Goal: Task Accomplishment & Management: Manage account settings

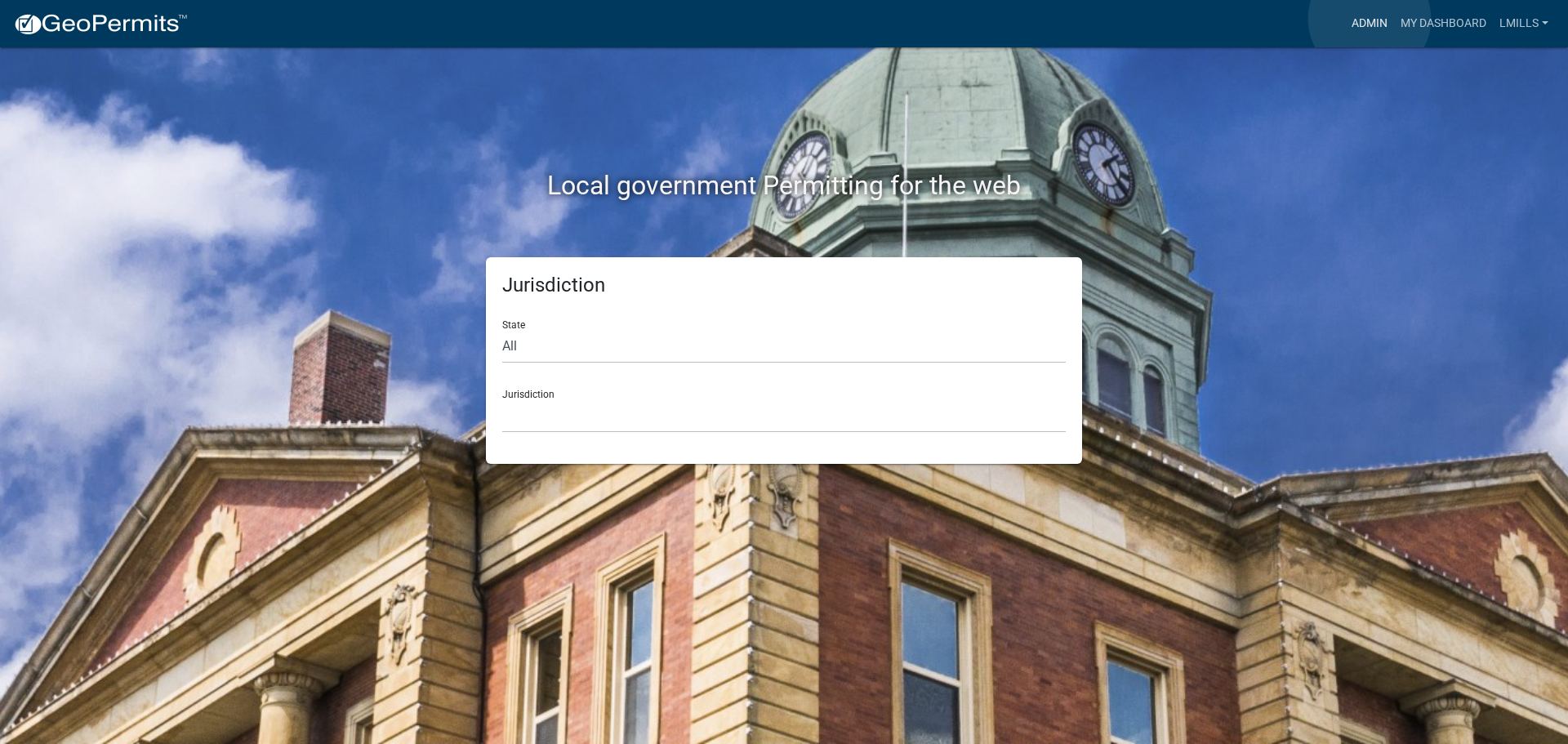
click at [1370, 18] on link "Admin" at bounding box center [1370, 24] width 49 height 31
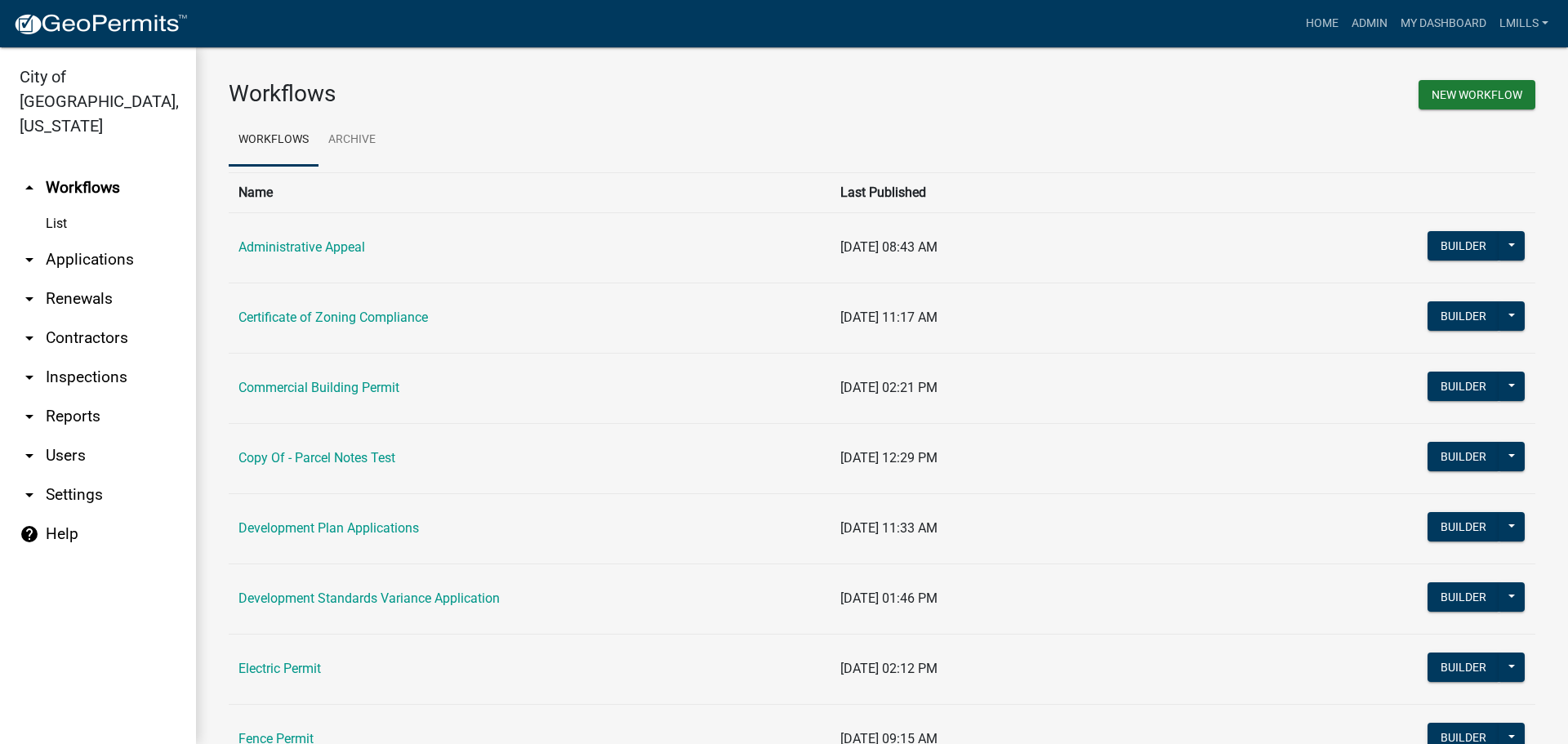
click at [87, 318] on link "arrow_drop_down Contractors" at bounding box center [98, 337] width 196 height 39
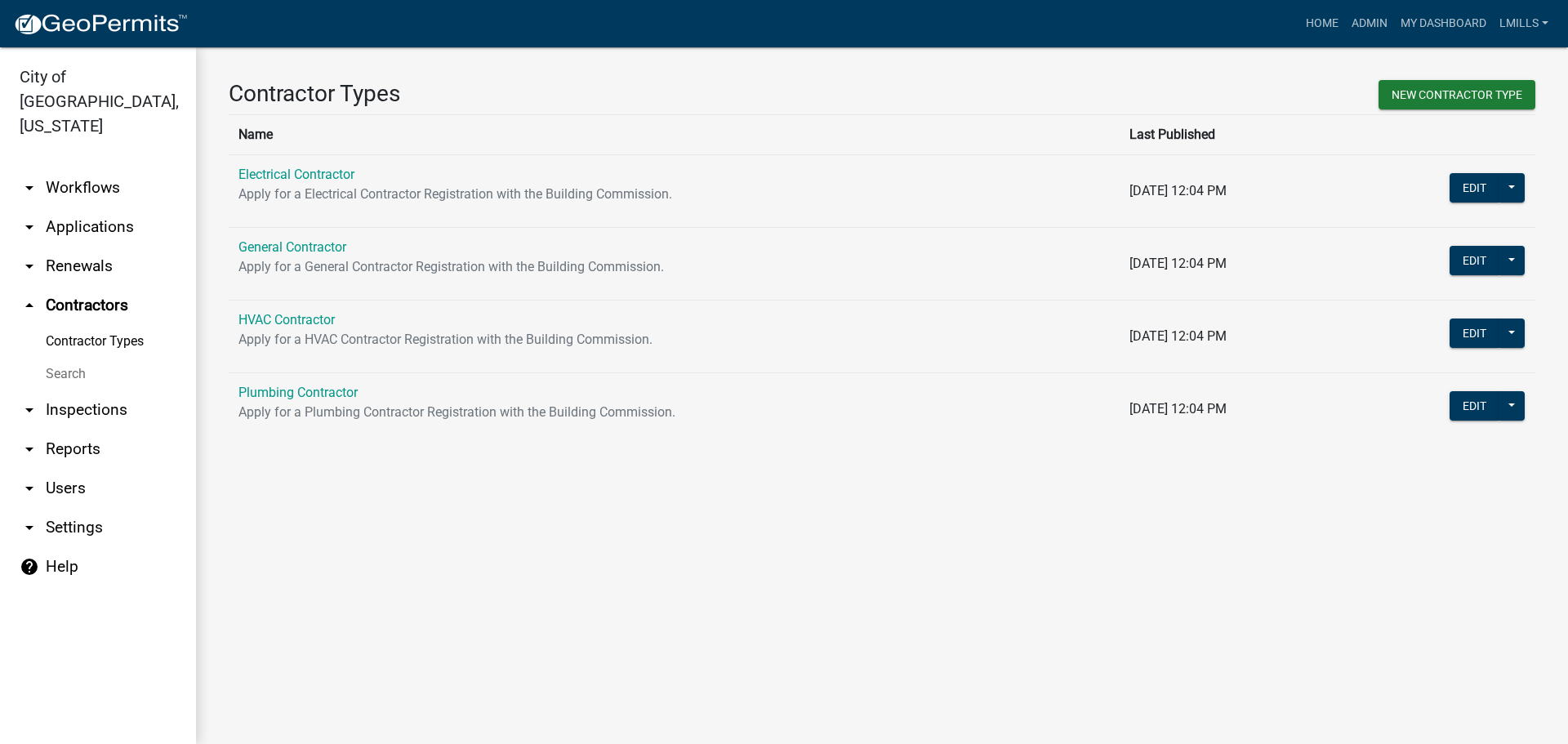
click at [80, 215] on link "arrow_drop_down Applications" at bounding box center [98, 226] width 196 height 39
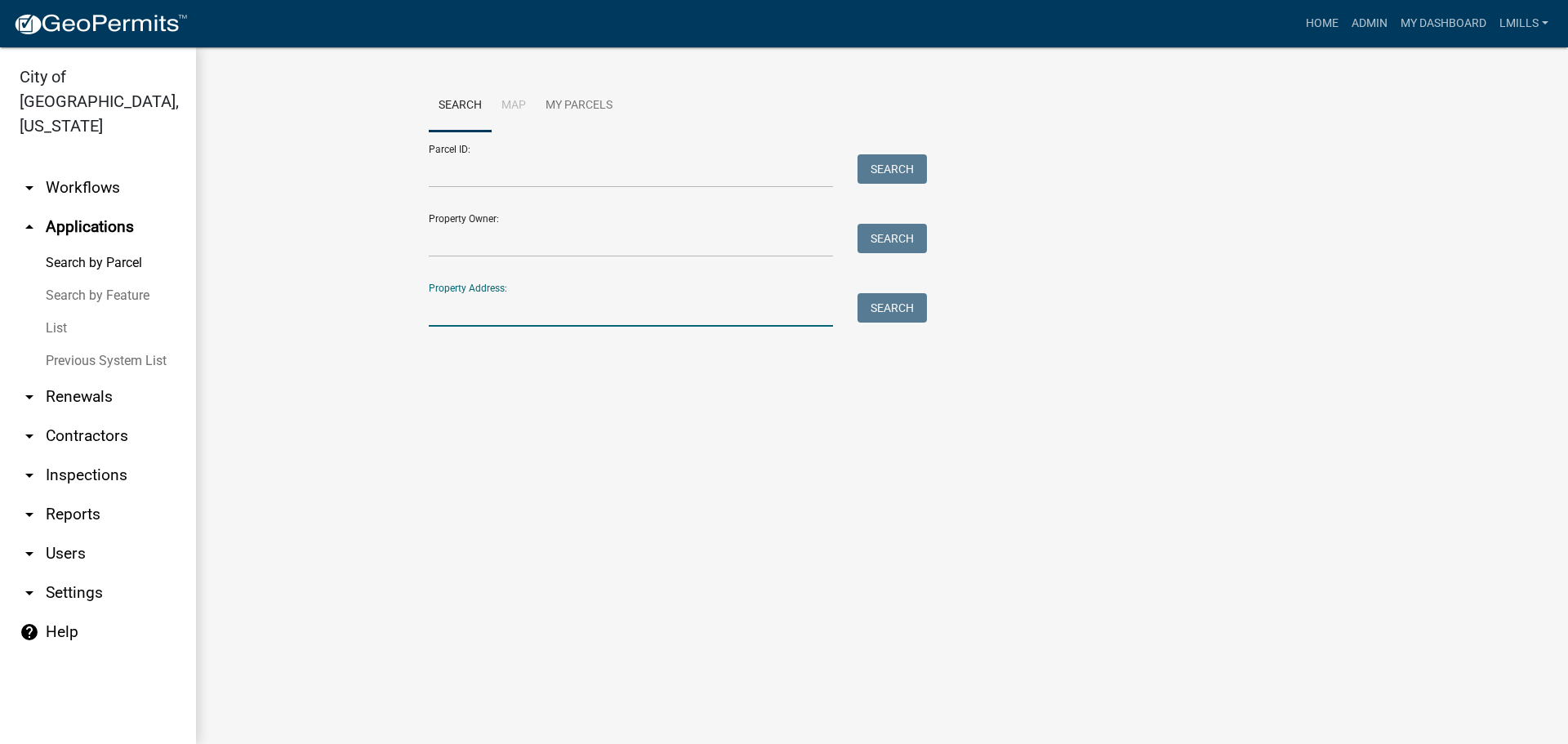
click at [460, 297] on input "Property Address:" at bounding box center [631, 309] width 404 height 33
type input "4816 Hamburg"
click at [877, 305] on button "Search" at bounding box center [892, 308] width 69 height 30
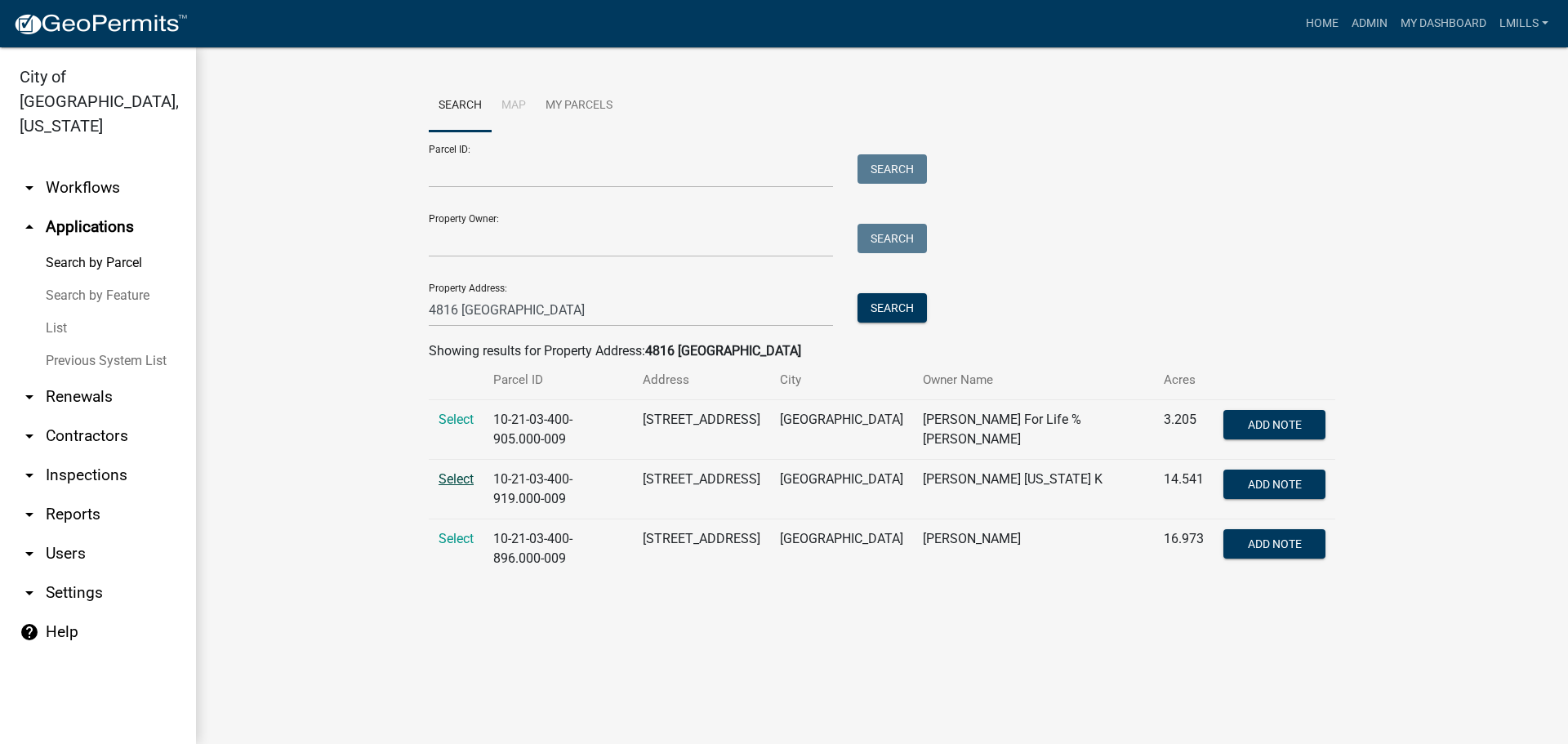
click at [448, 477] on span "Select" at bounding box center [456, 479] width 35 height 16
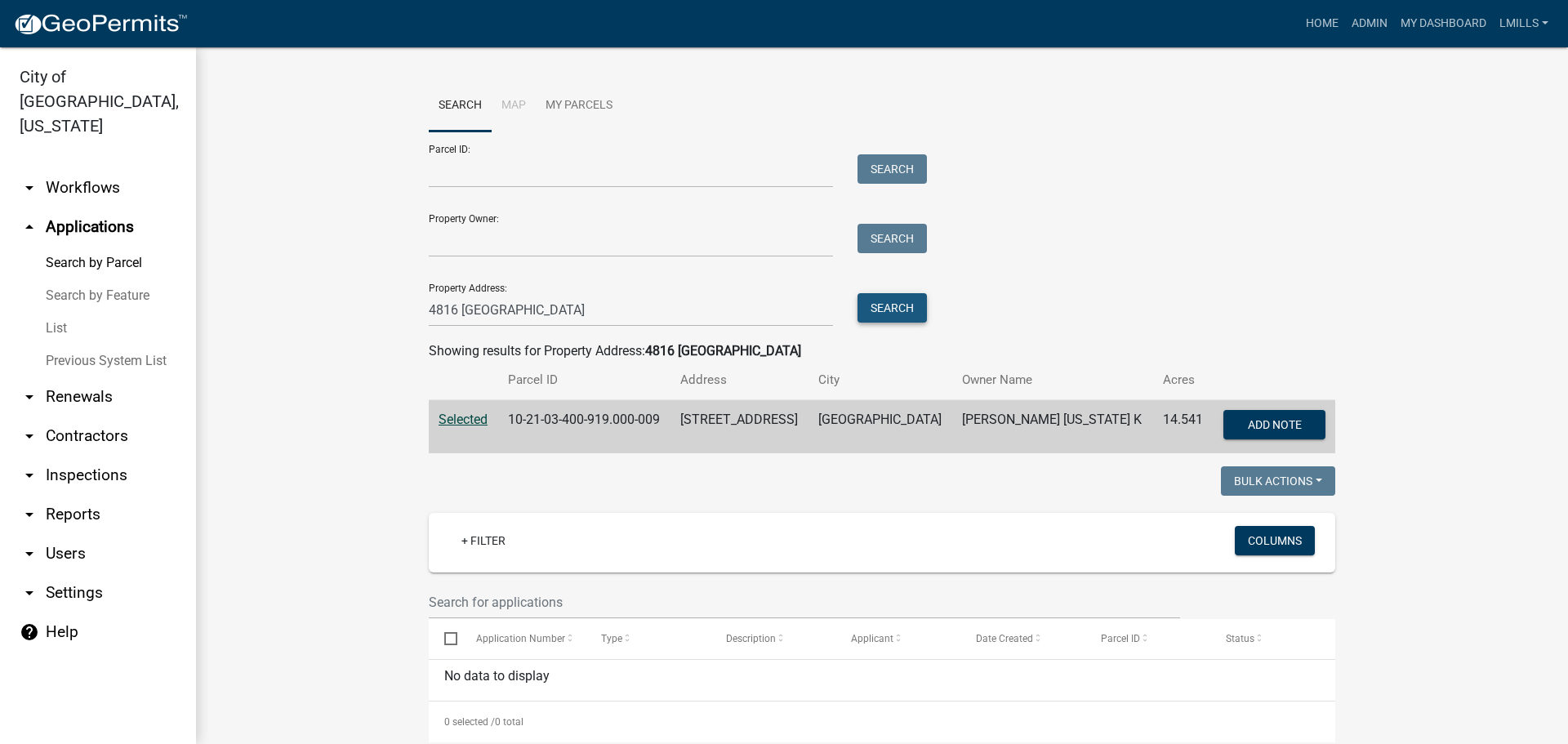
click at [898, 303] on button "Search" at bounding box center [892, 308] width 69 height 30
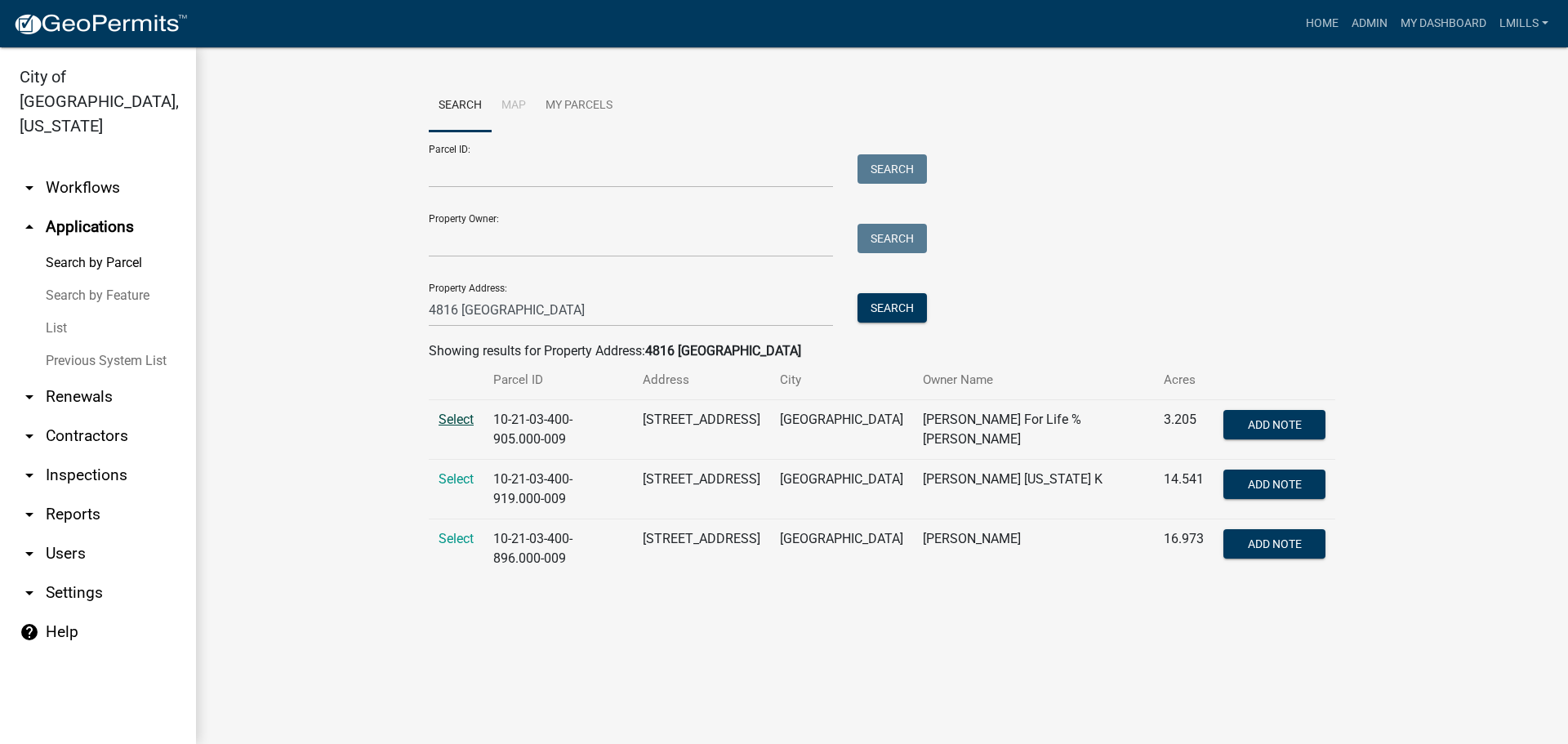
click at [445, 414] on span "Select" at bounding box center [456, 420] width 35 height 16
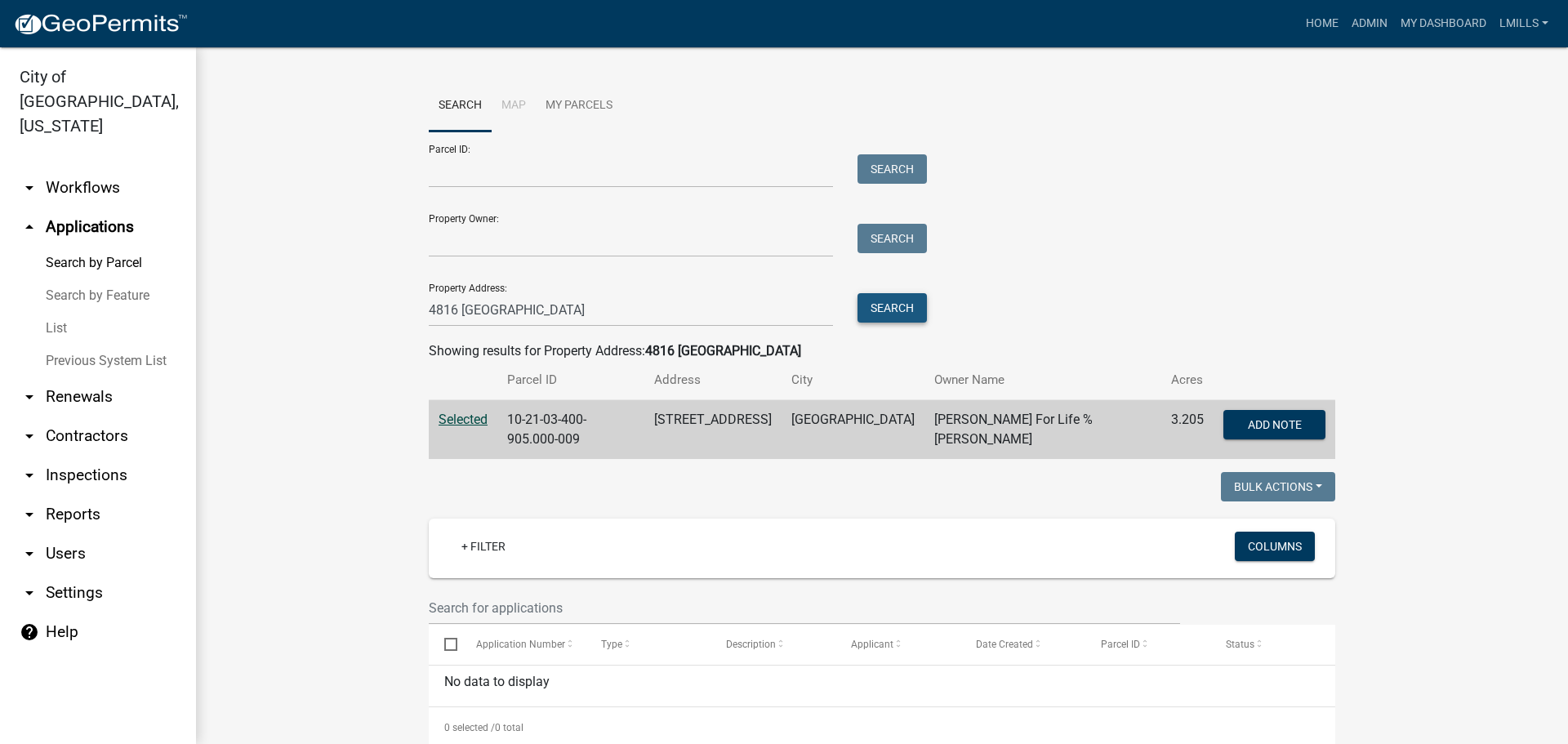
click at [906, 306] on button "Search" at bounding box center [892, 308] width 69 height 30
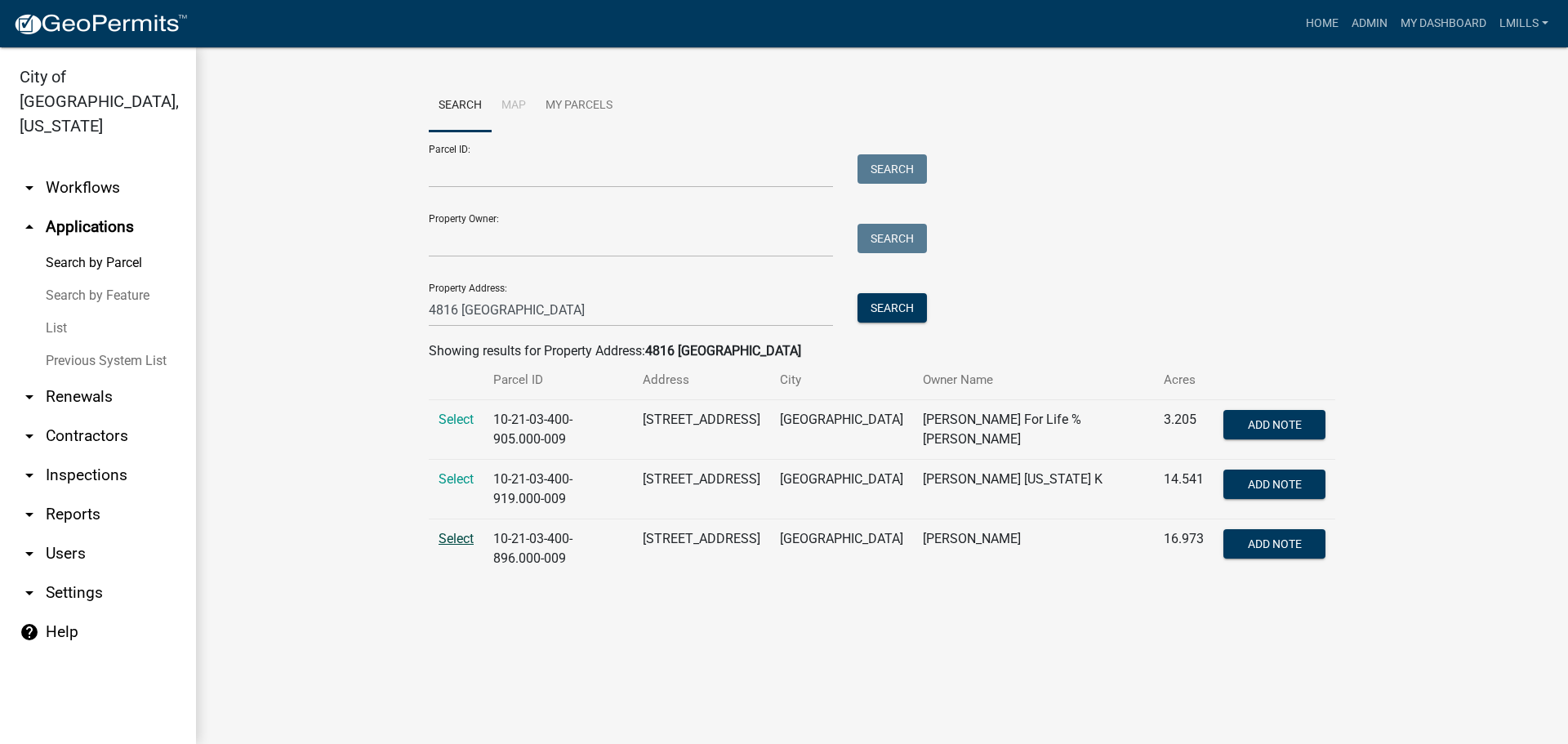
click at [449, 539] on span "Select" at bounding box center [456, 539] width 35 height 16
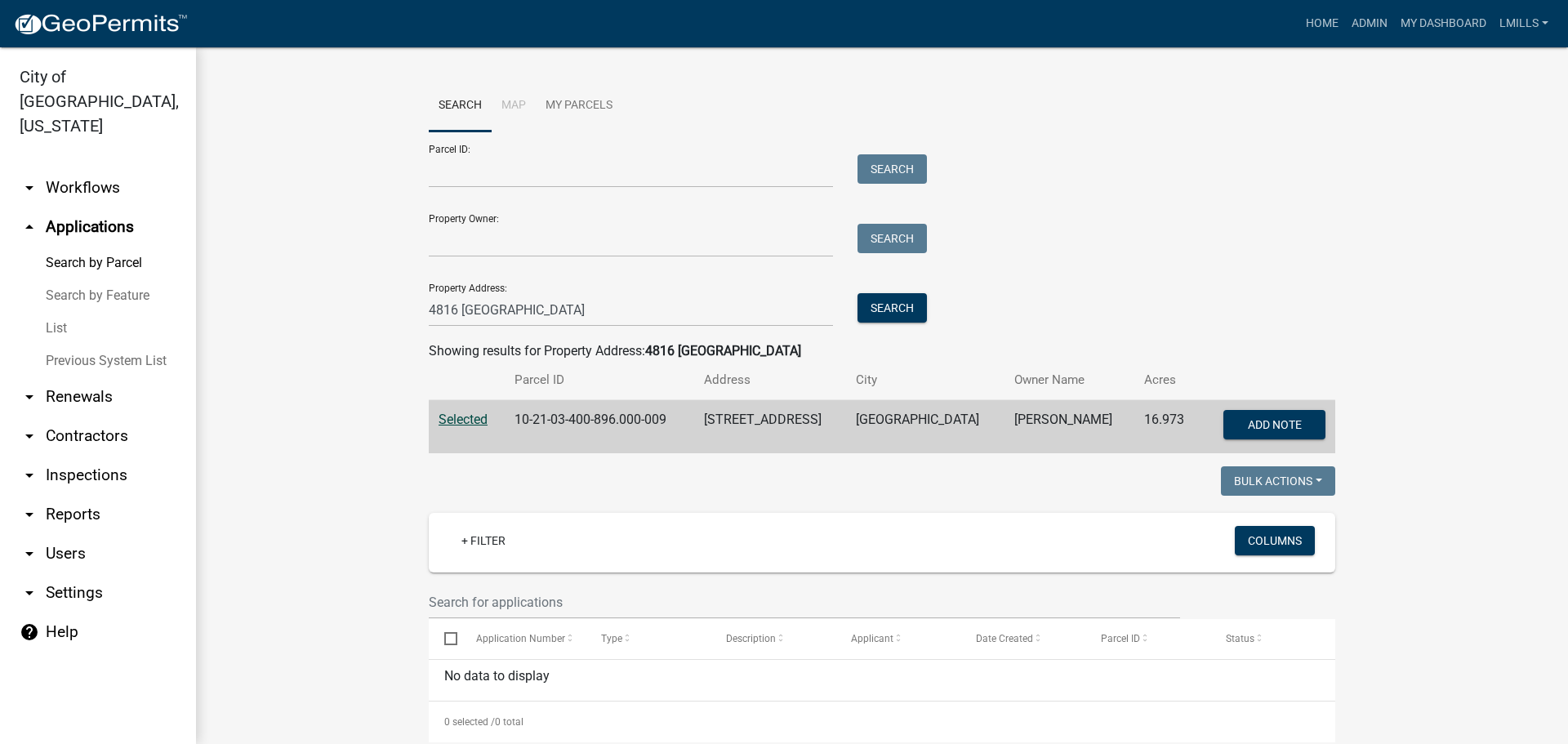
click at [76, 495] on link "arrow_drop_down Reports" at bounding box center [98, 514] width 196 height 39
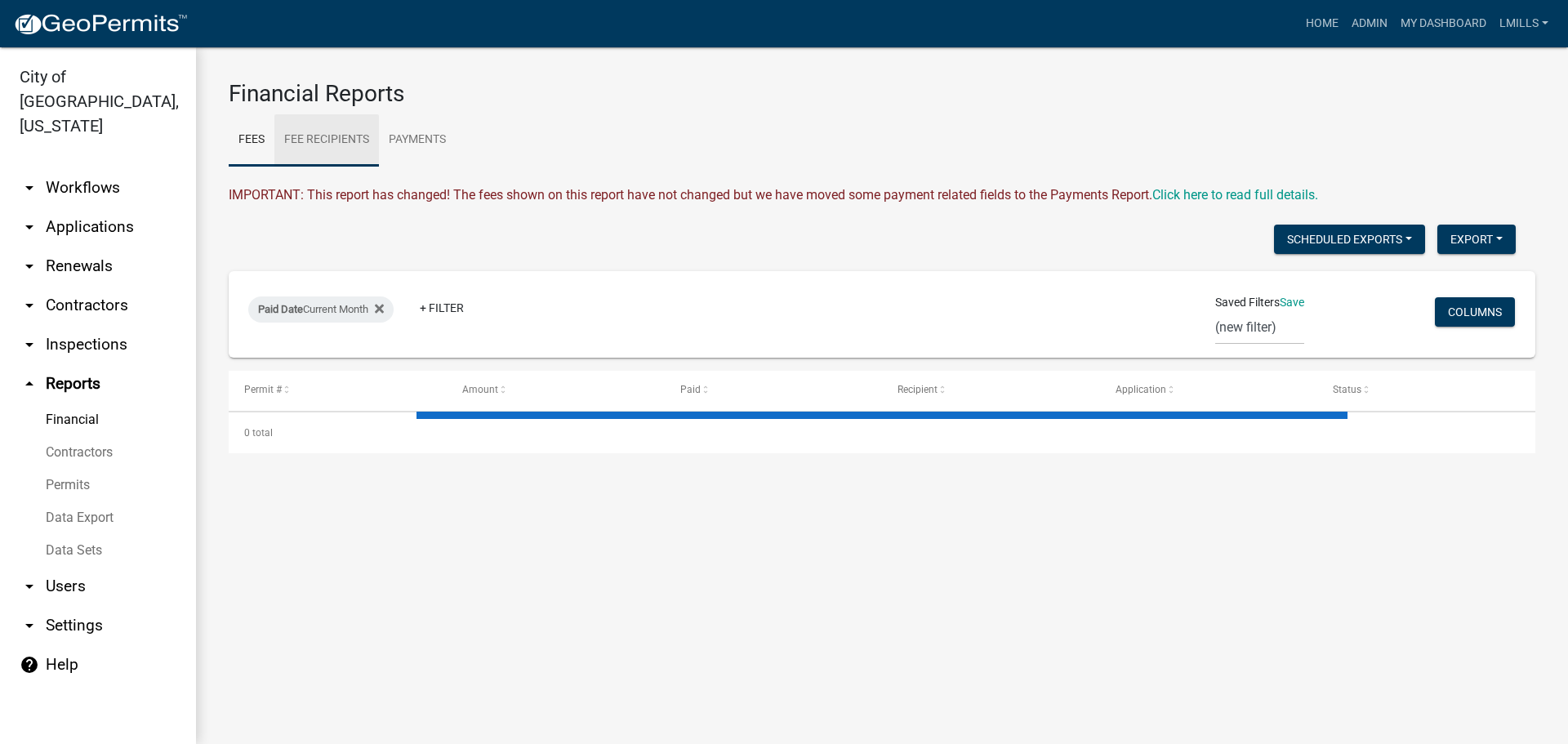
click at [333, 143] on link "Fee Recipients" at bounding box center [327, 141] width 105 height 52
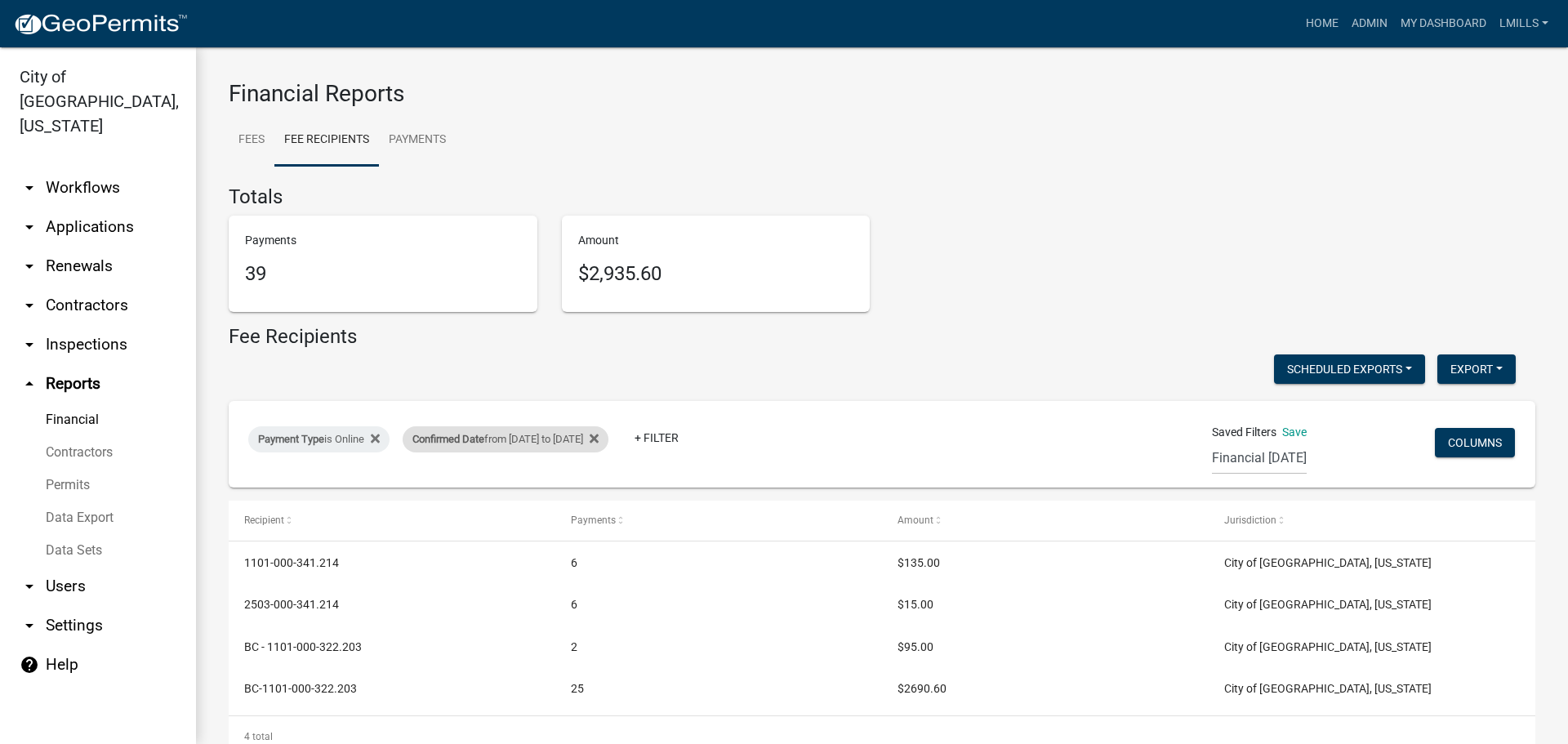
click at [517, 440] on div "Confirmed Date from 09/18/2025 to 09/18/2025" at bounding box center [505, 440] width 205 height 26
select select "custom"
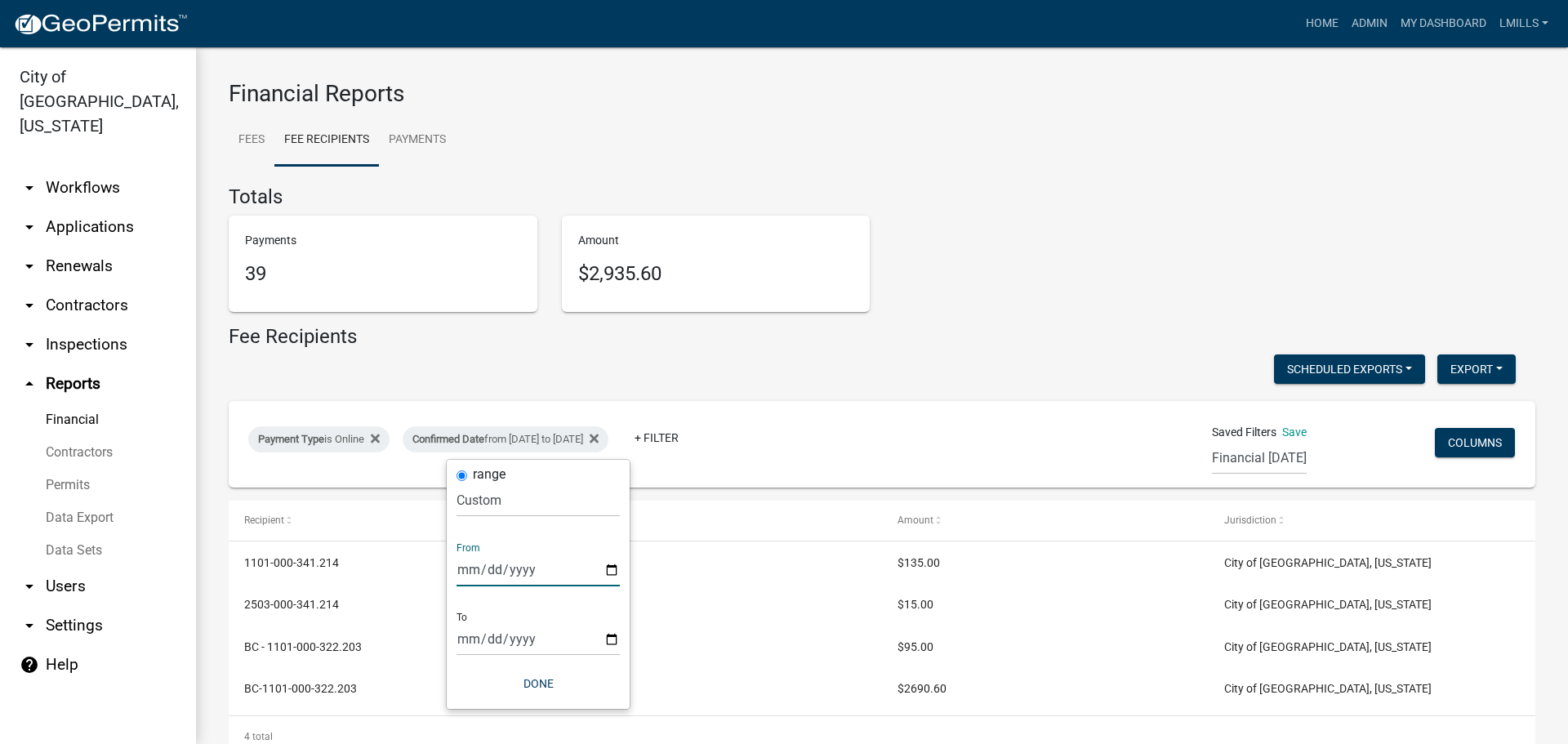
click at [614, 568] on input "2025-09-18" at bounding box center [538, 570] width 163 height 33
type input "2025-09-19"
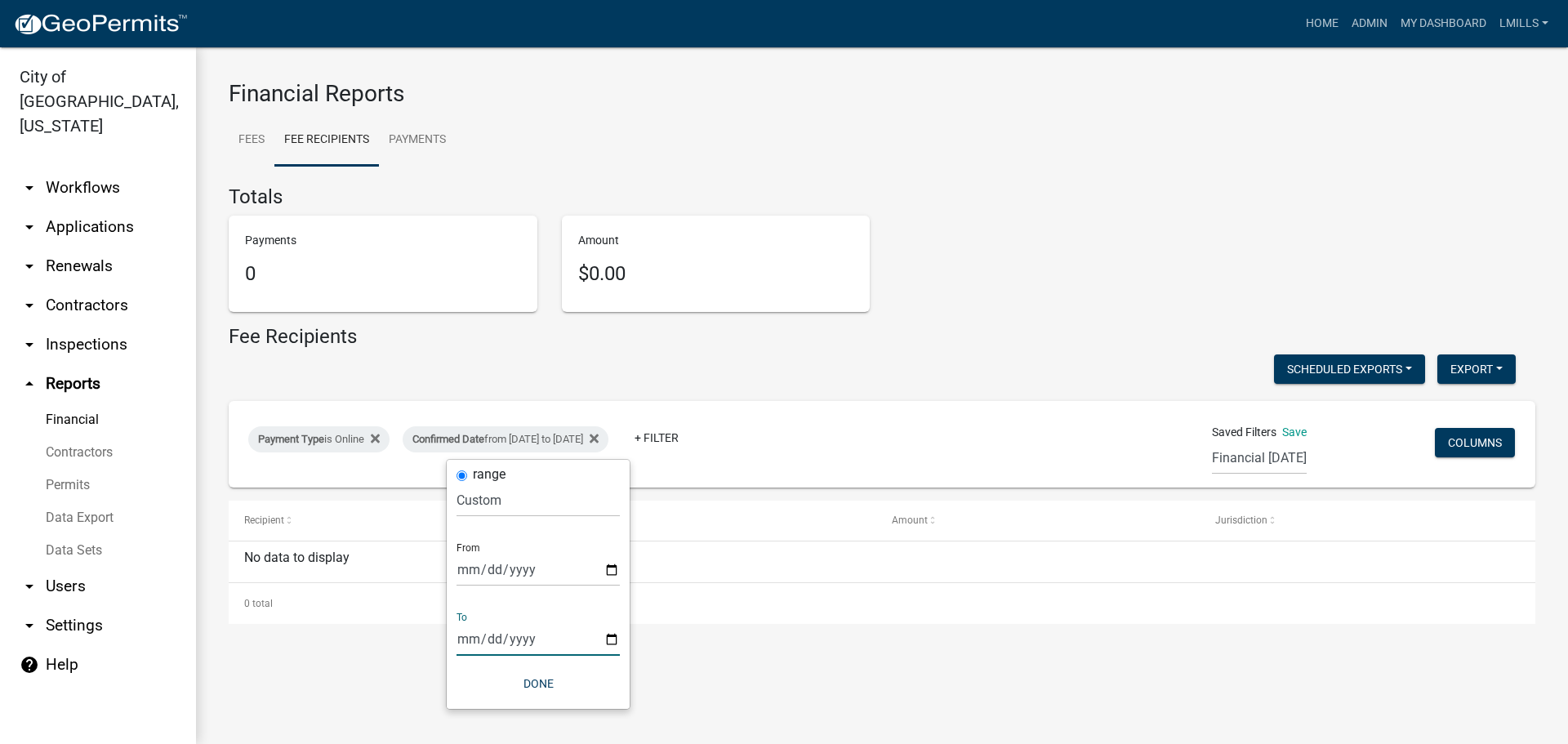
click at [613, 643] on input "2025-09-18" at bounding box center [538, 639] width 163 height 33
type input "2025-09-21"
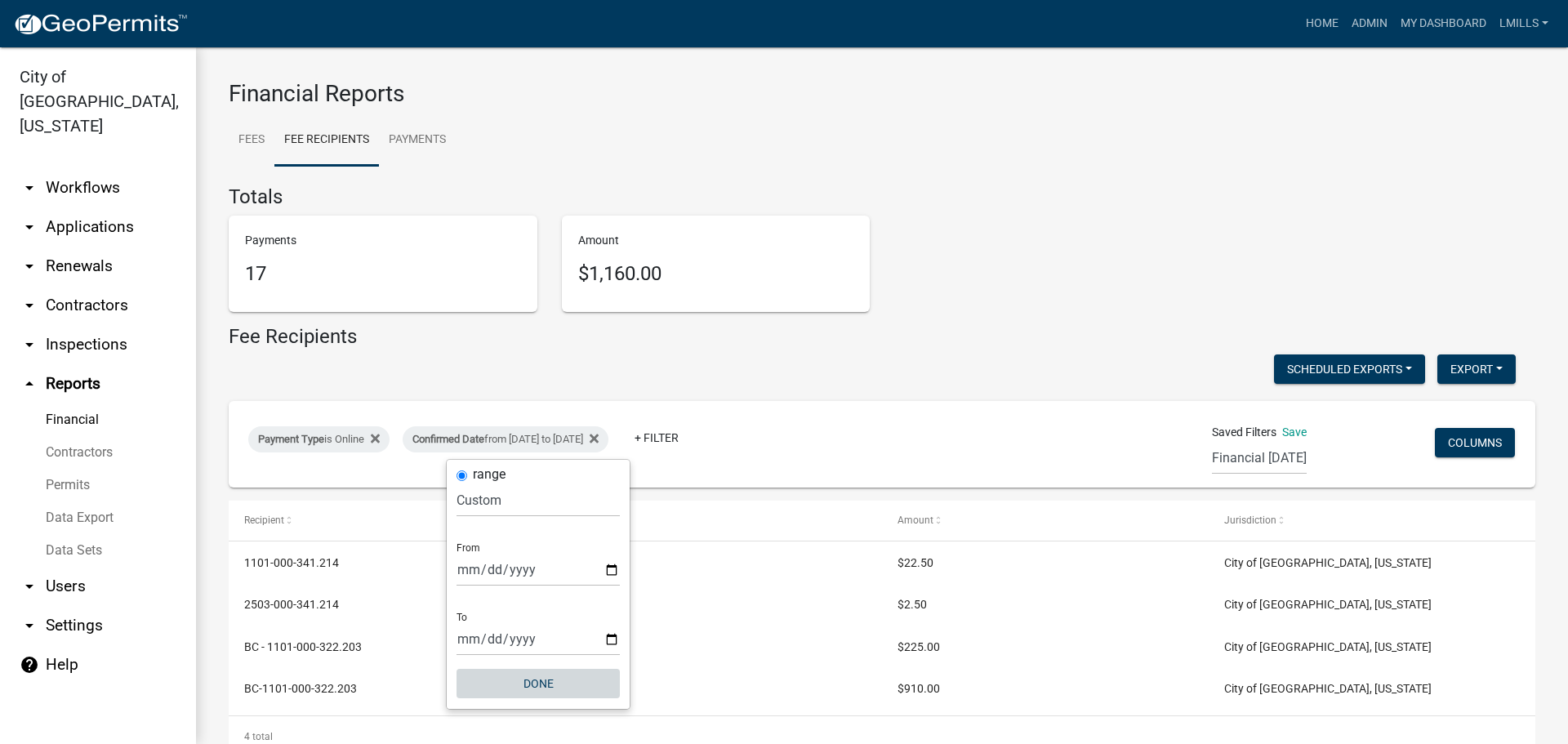
click at [552, 687] on button "Done" at bounding box center [538, 684] width 163 height 30
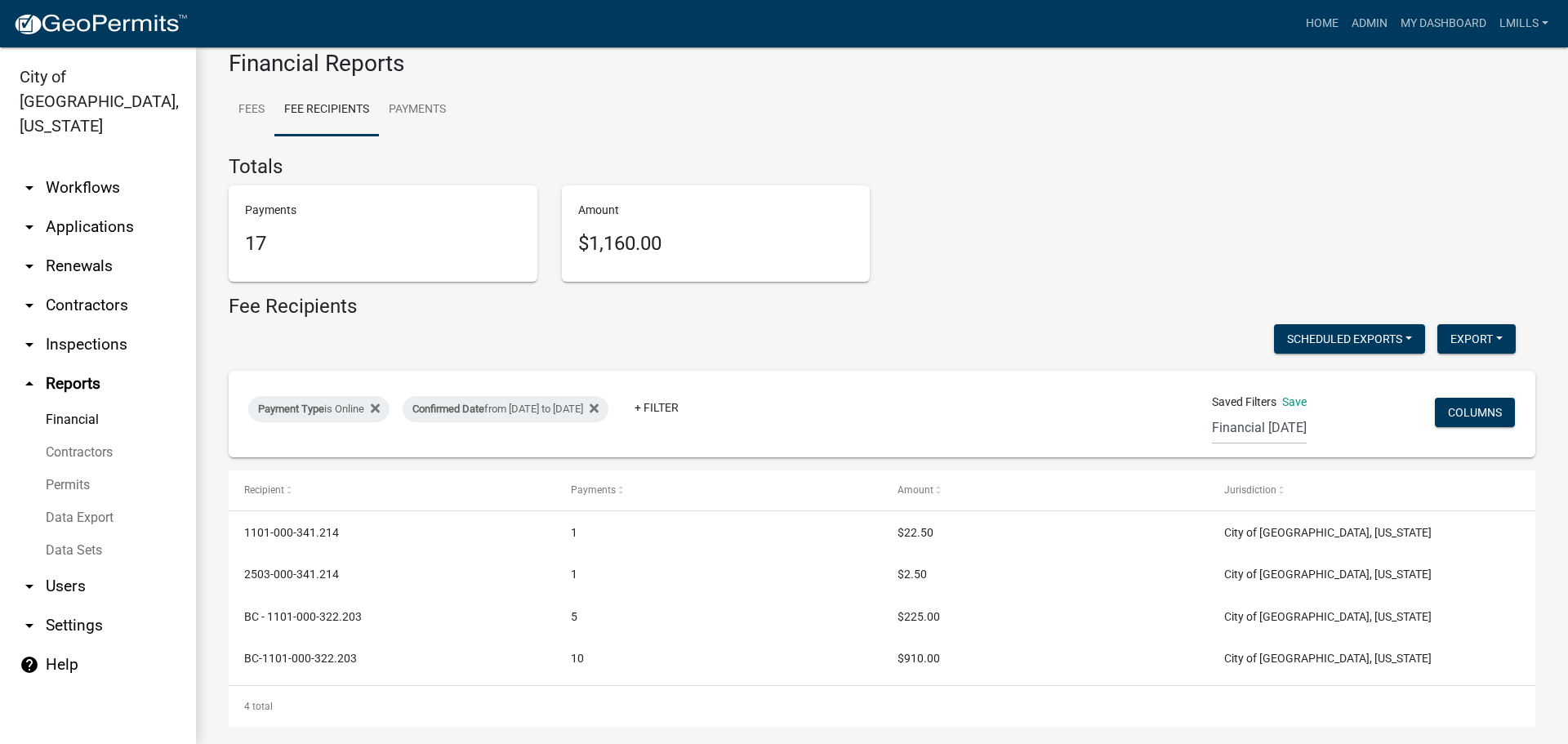
scroll to position [45, 0]
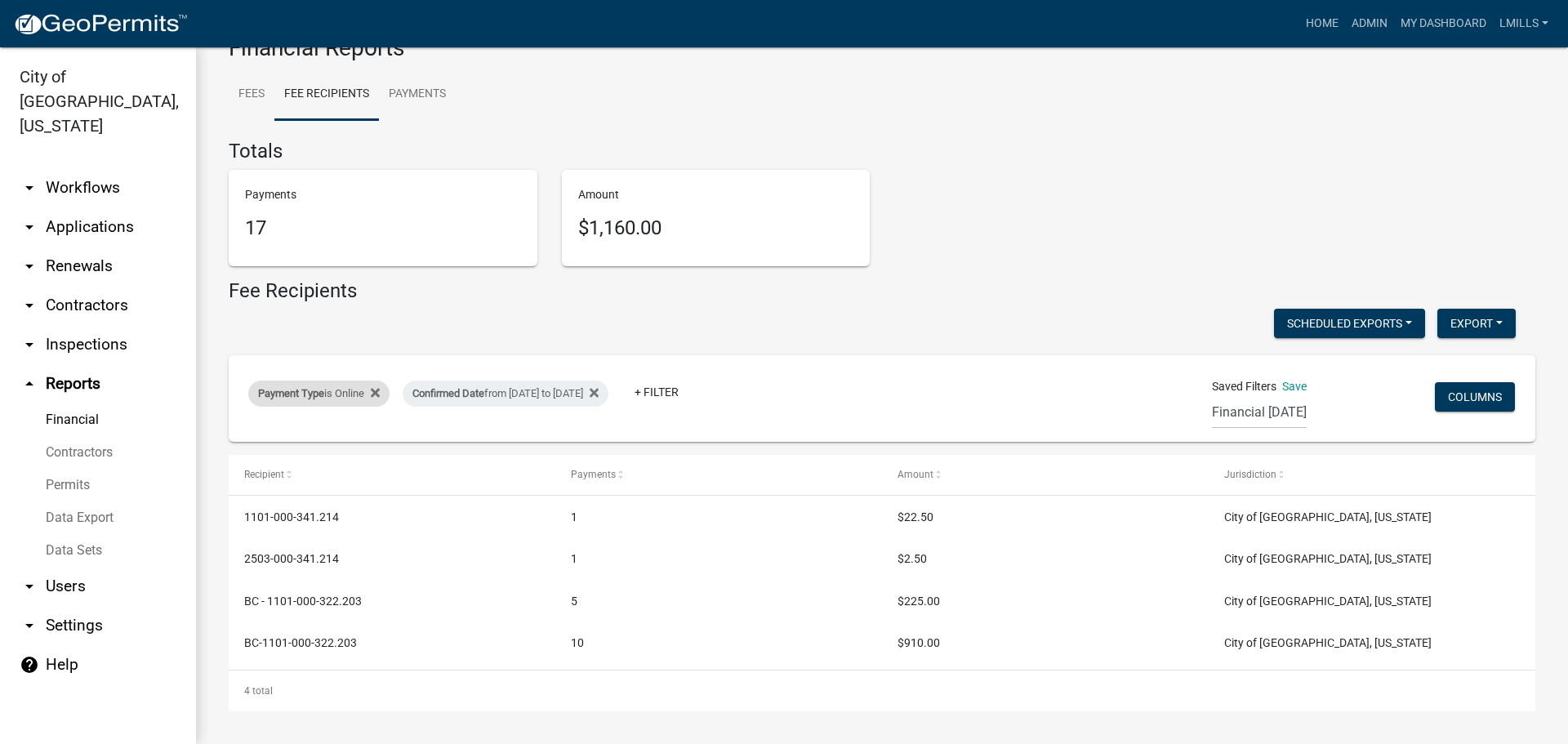
click at [358, 396] on div "Payment Type is Online" at bounding box center [319, 393] width 142 height 26
click at [363, 454] on select "Select an option Online CreditCardPOS Check Cash" at bounding box center [321, 455] width 163 height 33
select select "Check"
click at [239, 438] on select "Select an option Online CreditCardPOS Check Cash" at bounding box center [321, 455] width 163 height 33
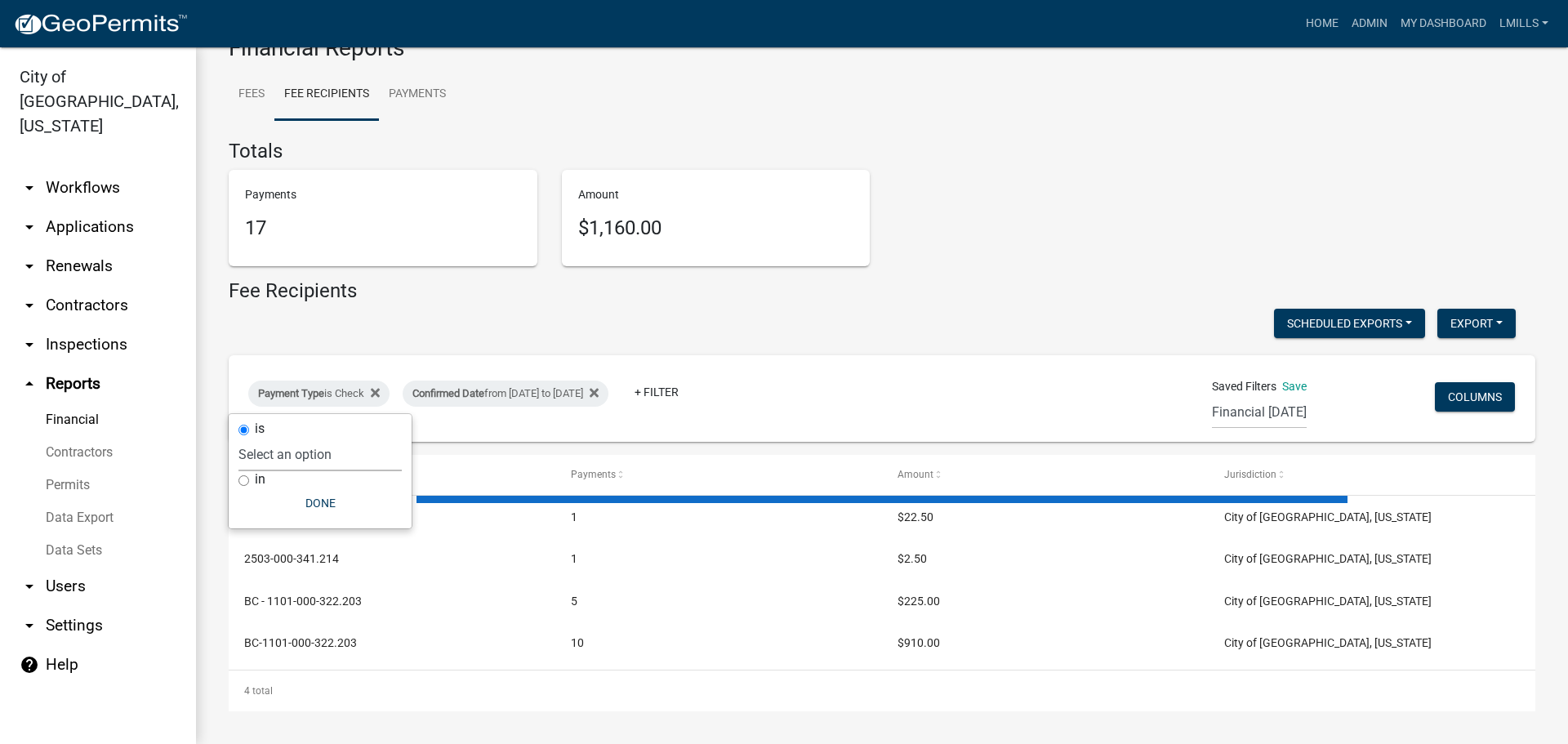
scroll to position [0, 0]
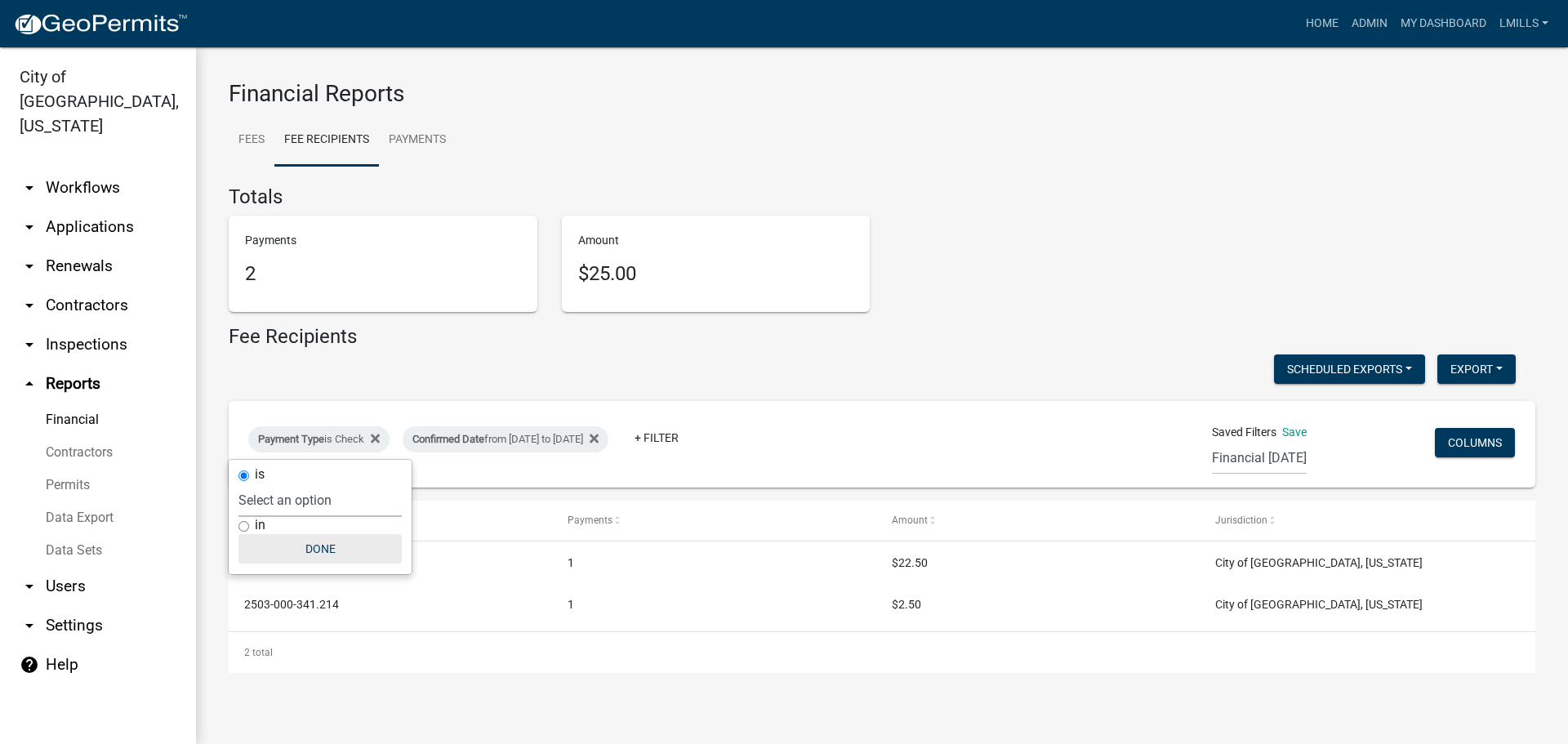
click at [324, 555] on button "Done" at bounding box center [320, 549] width 163 height 30
click at [340, 438] on div "Payment Type is Check" at bounding box center [319, 440] width 142 height 26
click at [317, 496] on select "Select an option Online CreditCardPOS Check Cash" at bounding box center [320, 500] width 163 height 33
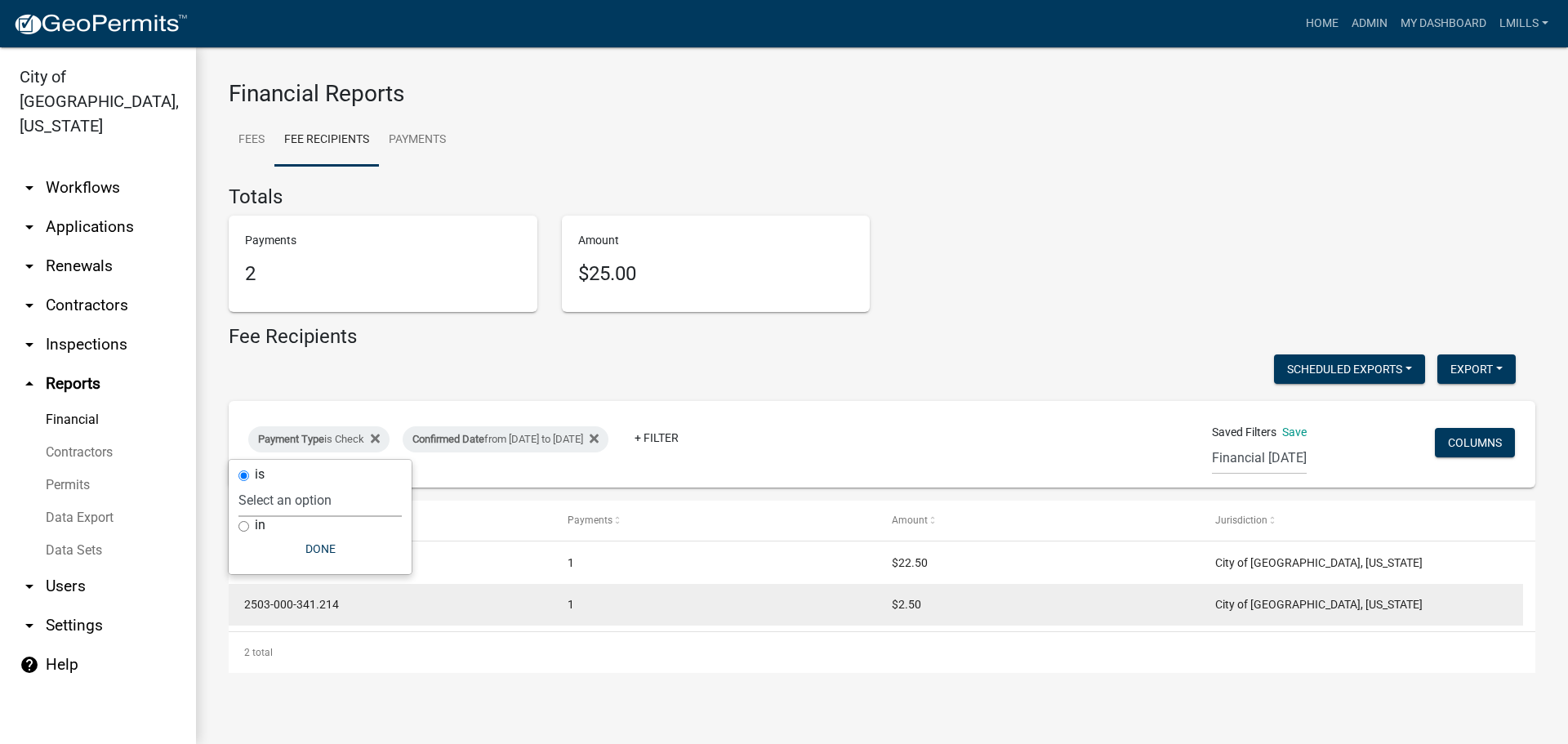
select select "Cash"
click at [239, 483] on select "Select an option Online CreditCardPOS Check Cash" at bounding box center [320, 500] width 163 height 33
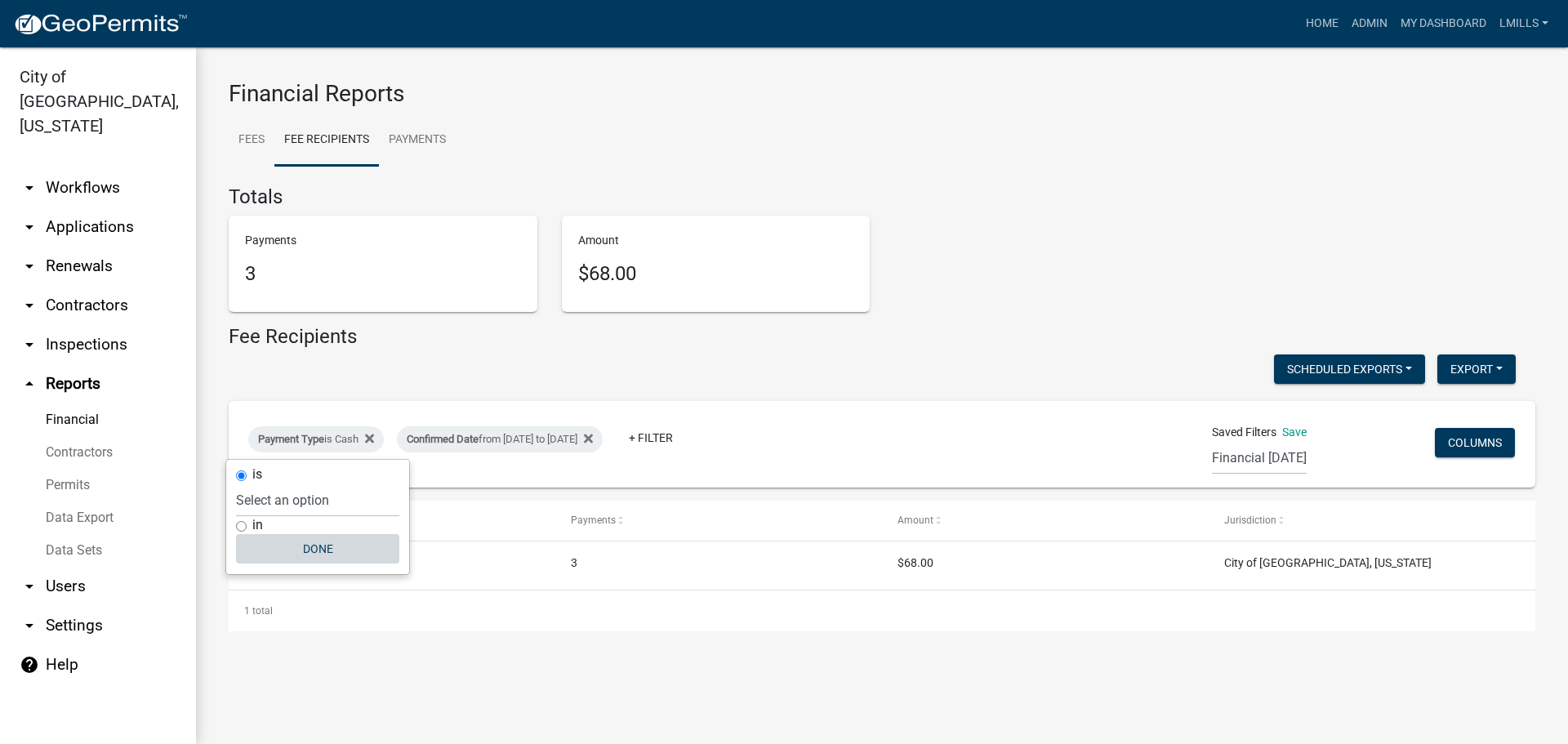
click at [323, 553] on button "Done" at bounding box center [317, 549] width 163 height 30
click at [104, 207] on link "arrow_drop_down Applications" at bounding box center [98, 226] width 196 height 39
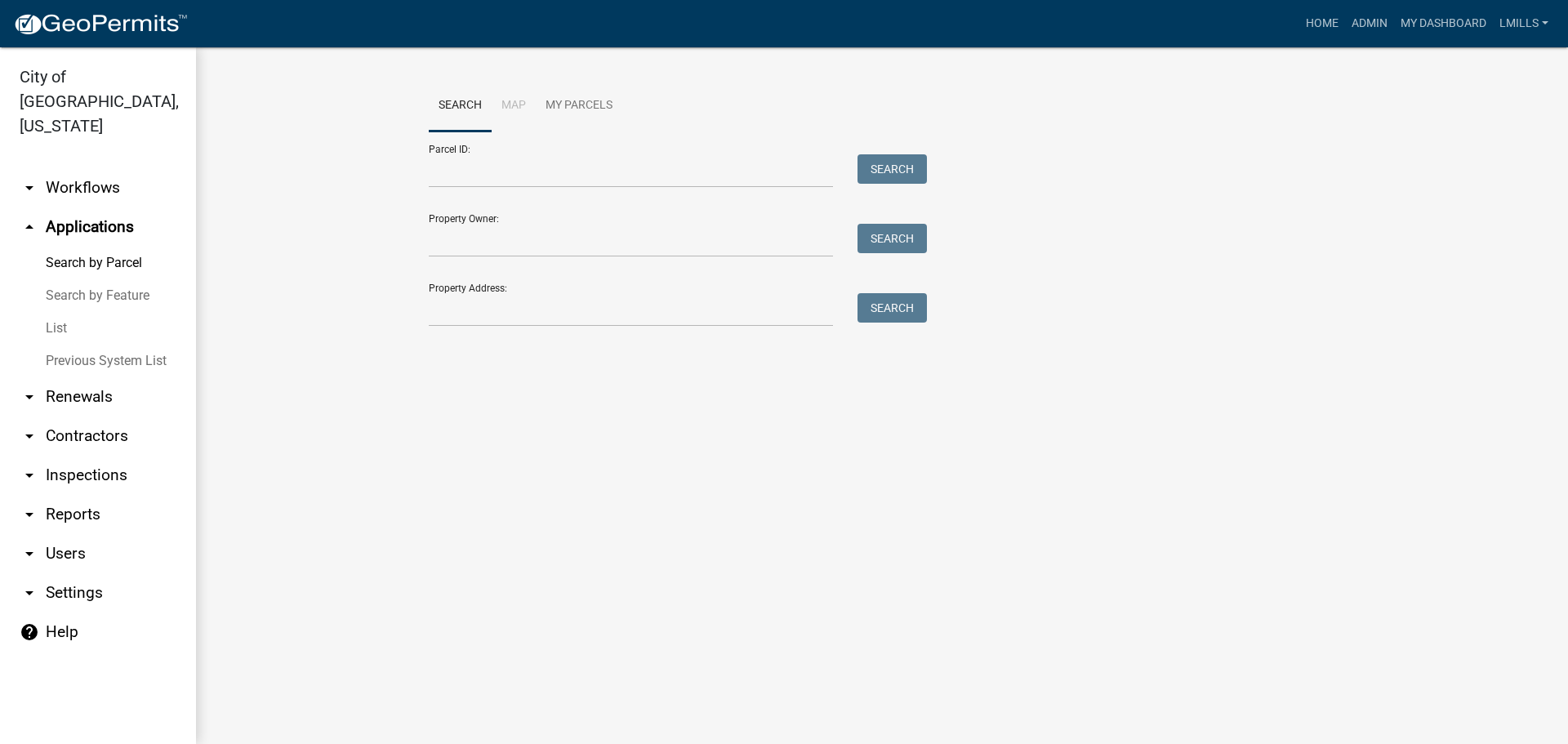
click at [58, 312] on link "List" at bounding box center [98, 328] width 196 height 32
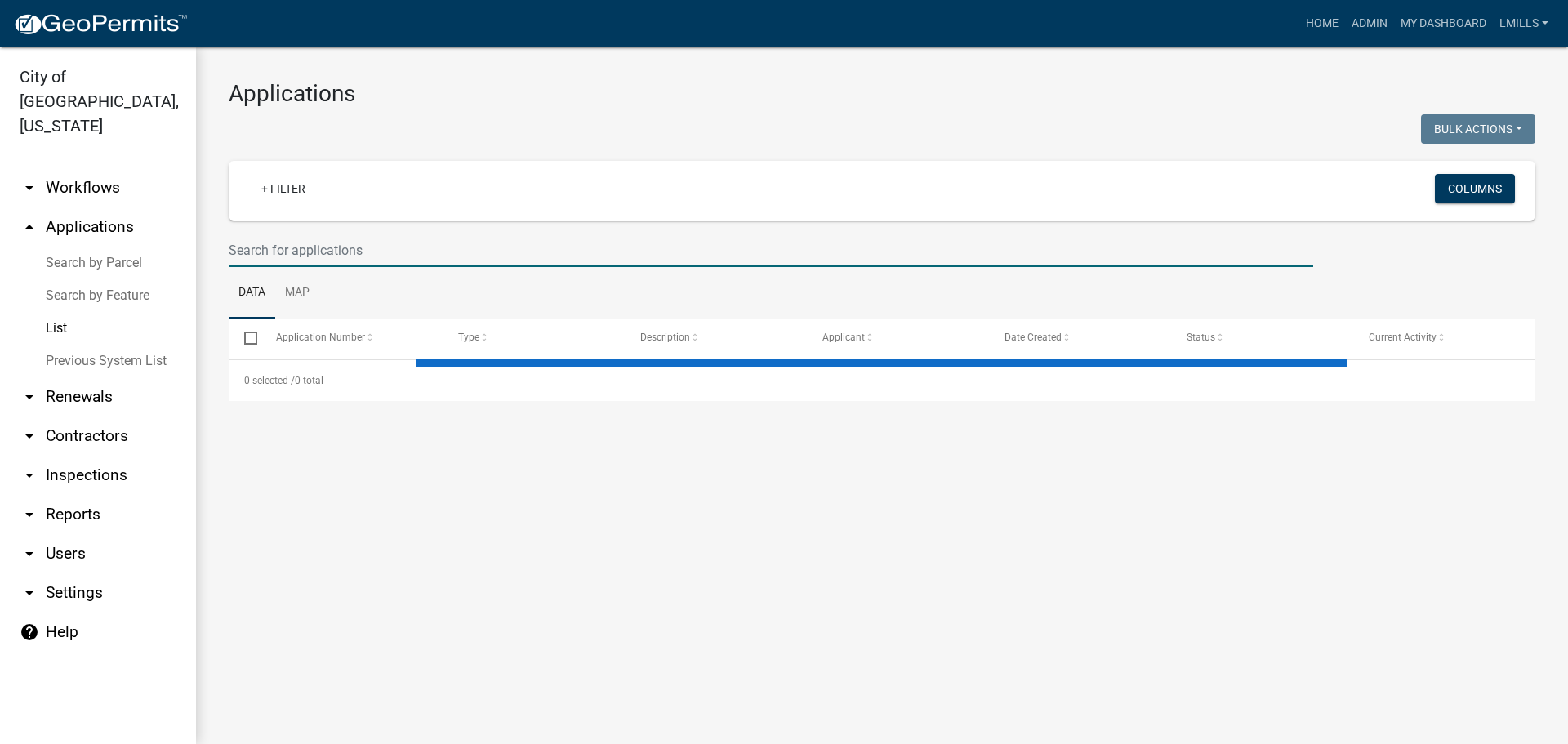
click at [457, 255] on input "text" at bounding box center [771, 250] width 1085 height 33
select select "3: 100"
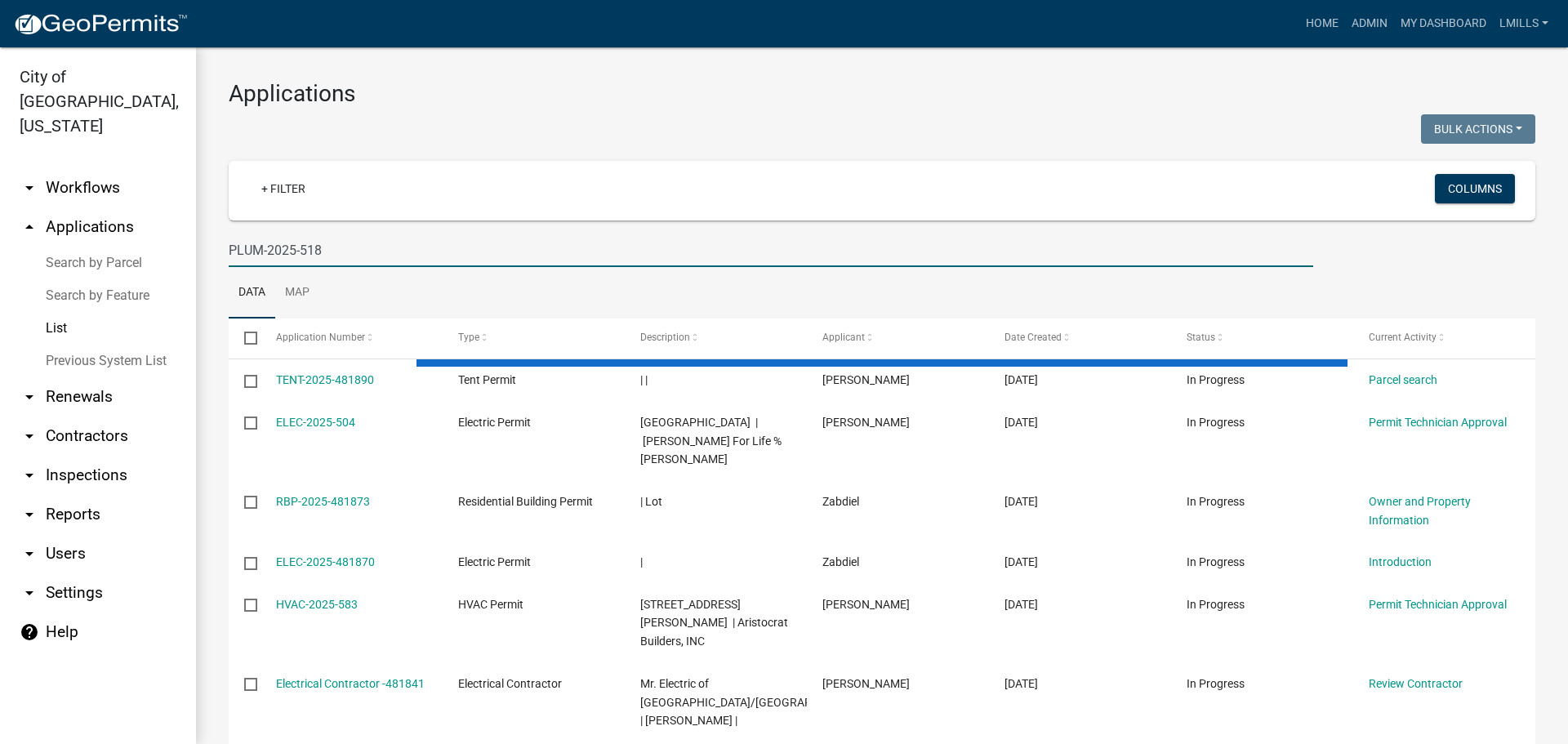
type input "PLUM-2025-518"
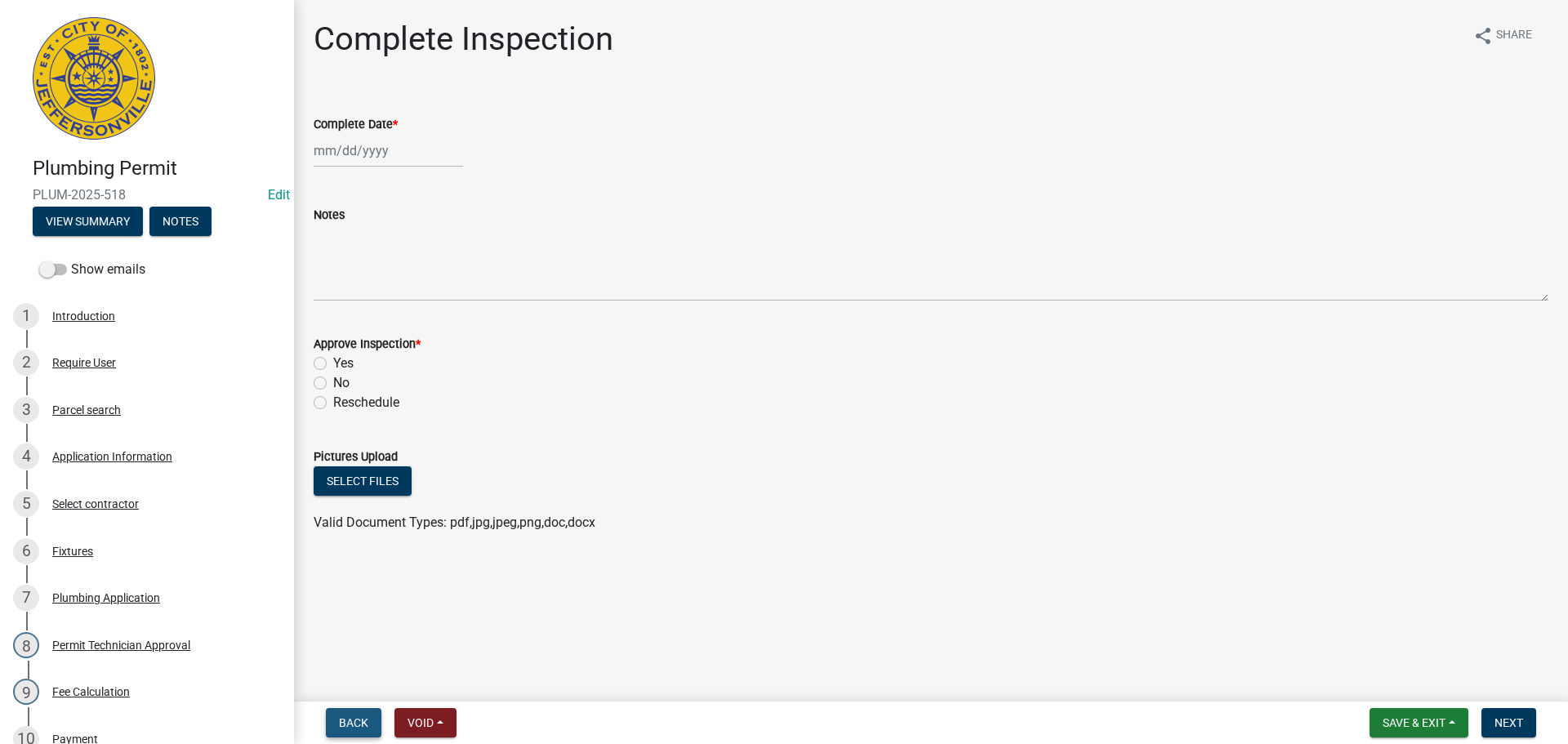
click at [355, 730] on button "Back" at bounding box center [354, 723] width 56 height 30
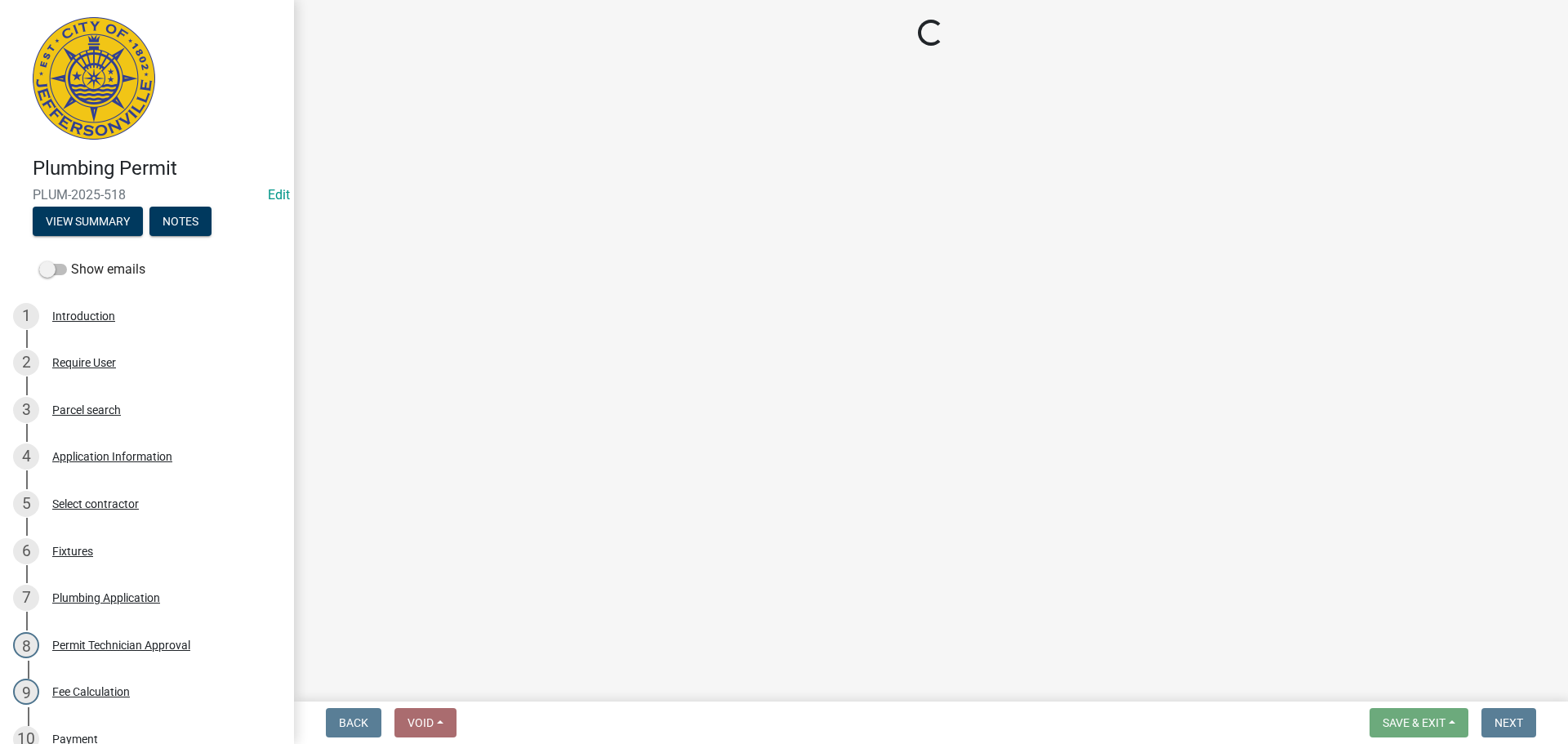
select select "13c97fbc-c819-4cee-844a-0db3d3c4db95"
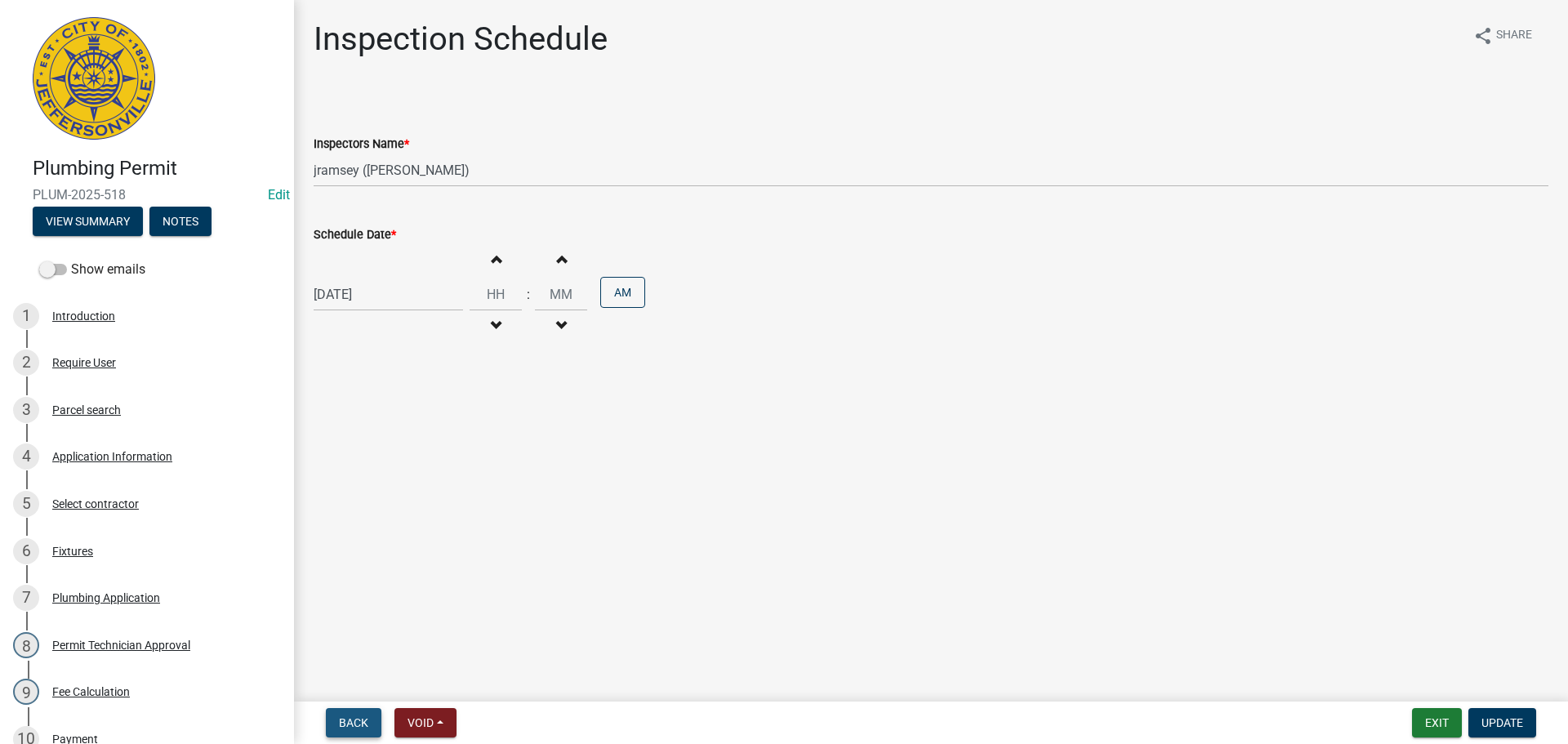
click at [350, 718] on span "Back" at bounding box center [354, 722] width 30 height 13
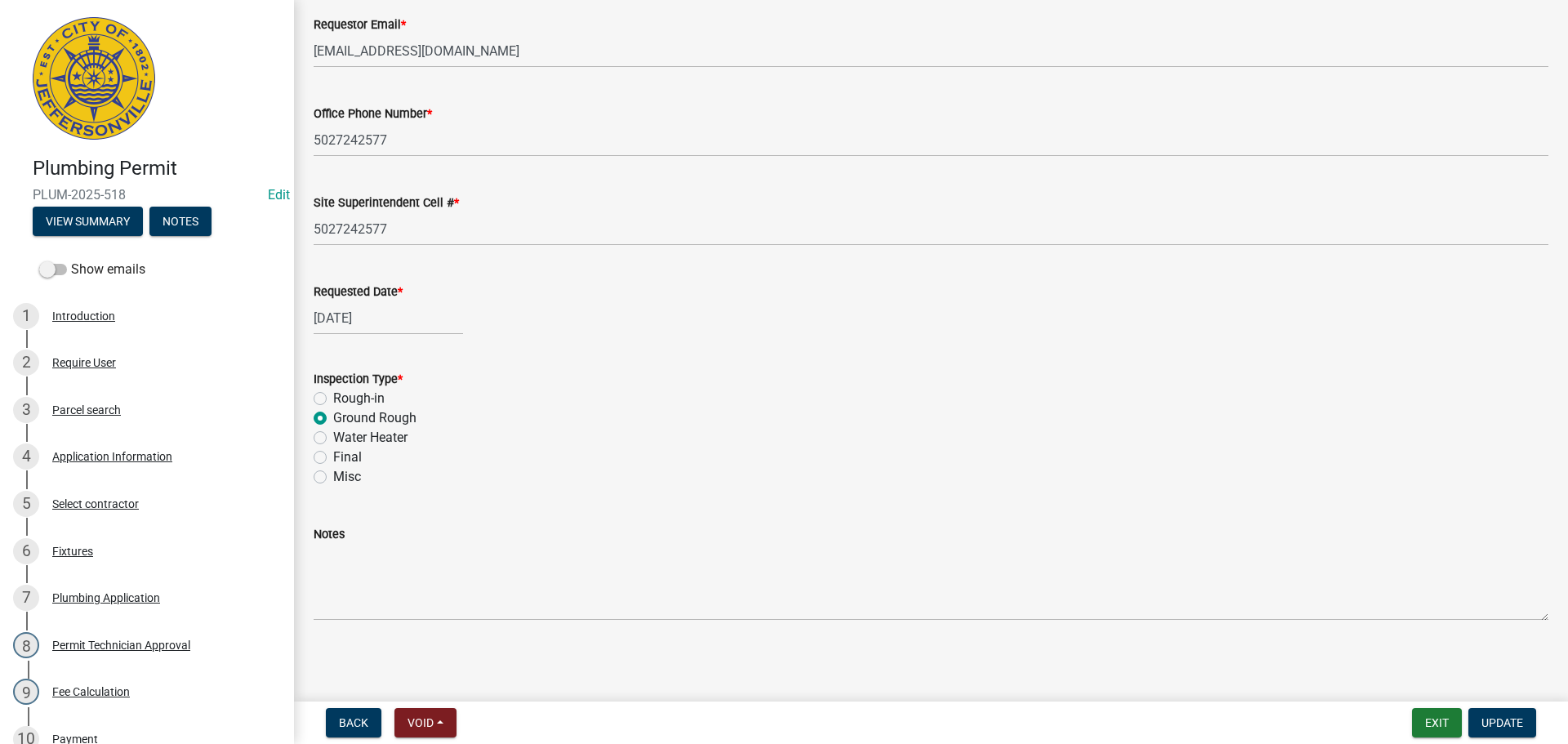
scroll to position [191, 0]
